Goal: Task Accomplishment & Management: Use online tool/utility

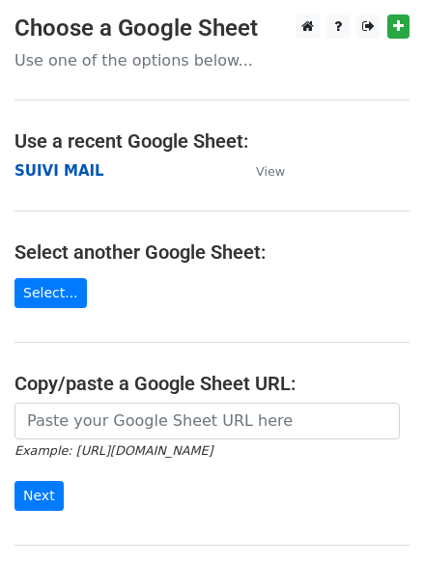
click at [77, 174] on strong "SUIVI MAIL" at bounding box center [59, 170] width 90 height 17
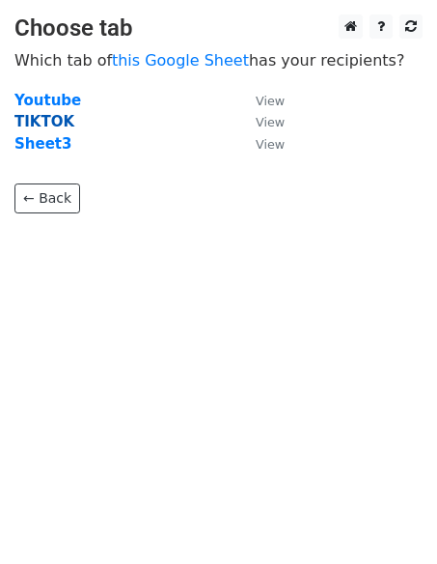
click at [51, 122] on strong "TIKTOK" at bounding box center [44, 121] width 60 height 17
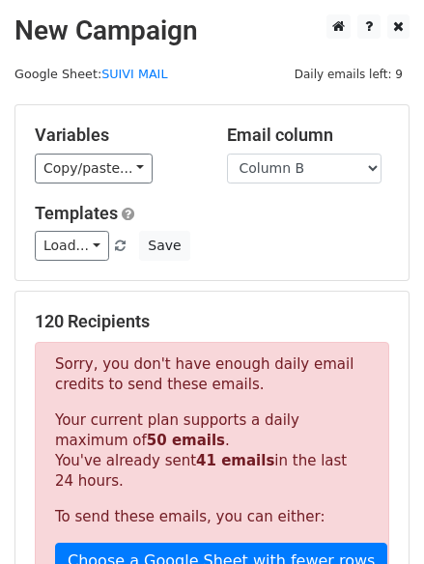
click at [52, 316] on h5 "120 Recipients" at bounding box center [212, 321] width 354 height 21
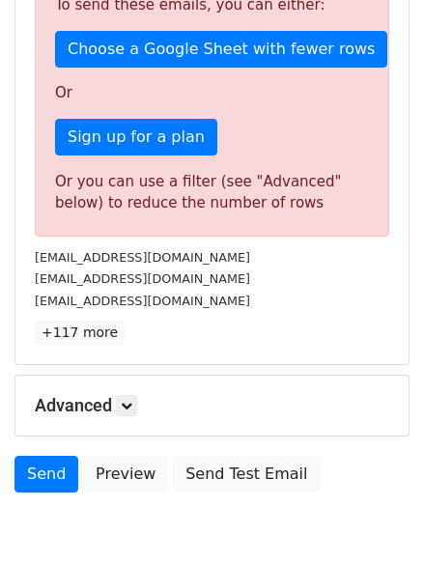
scroll to position [73, 0]
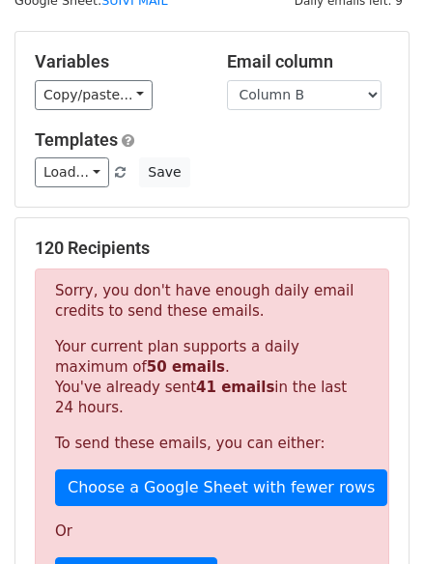
click at [190, 244] on h5 "120 Recipients" at bounding box center [212, 248] width 354 height 21
